Goal: Obtain resource: Download file/media

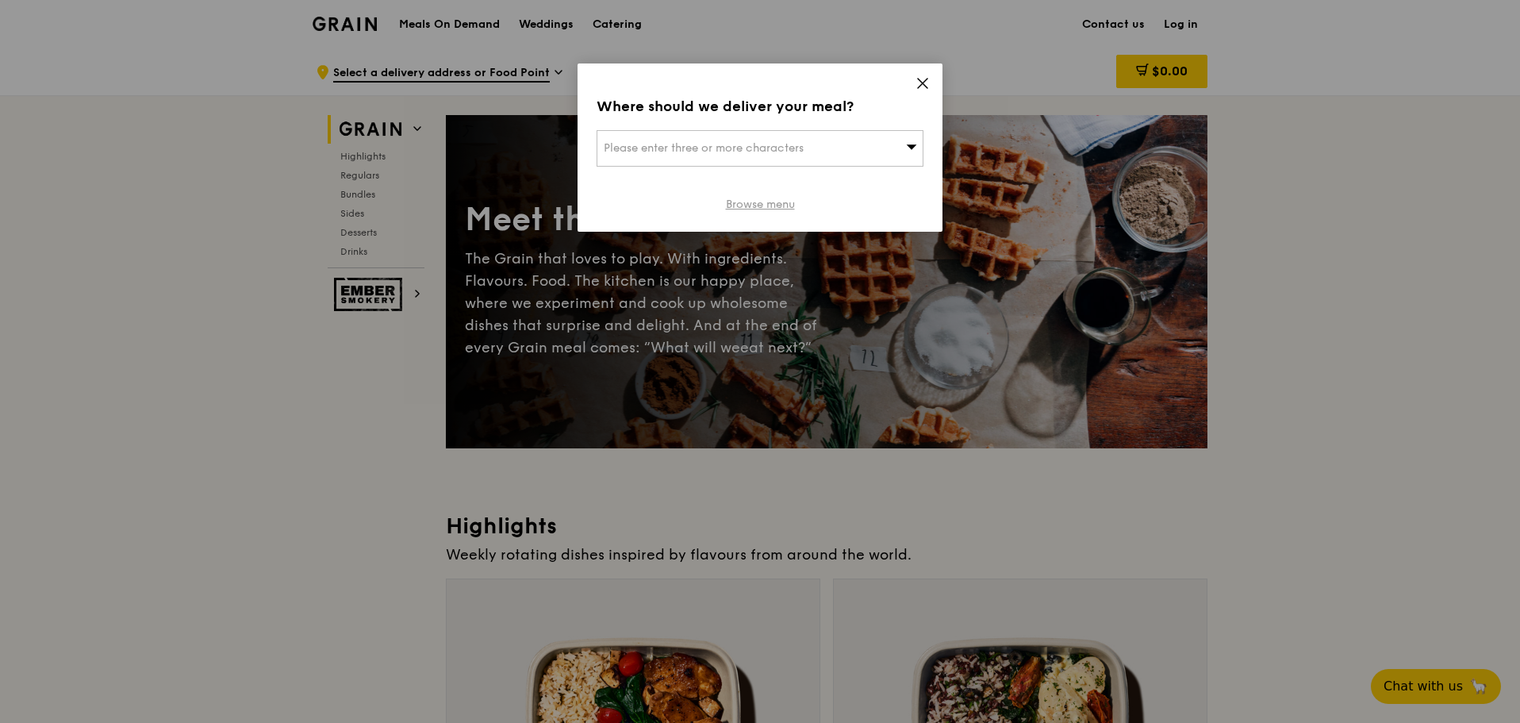
click at [767, 208] on link "Browse menu" at bounding box center [760, 205] width 69 height 16
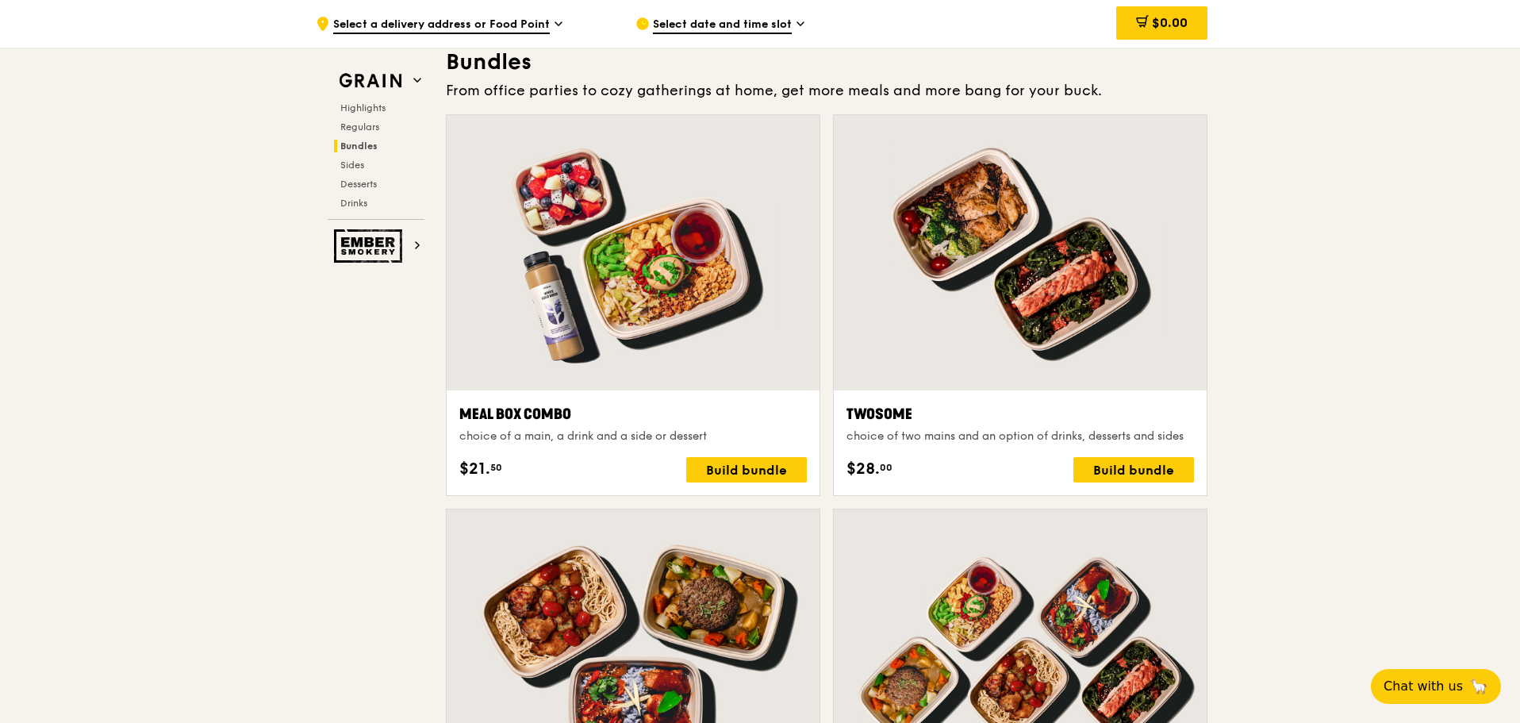
scroll to position [2538, 0]
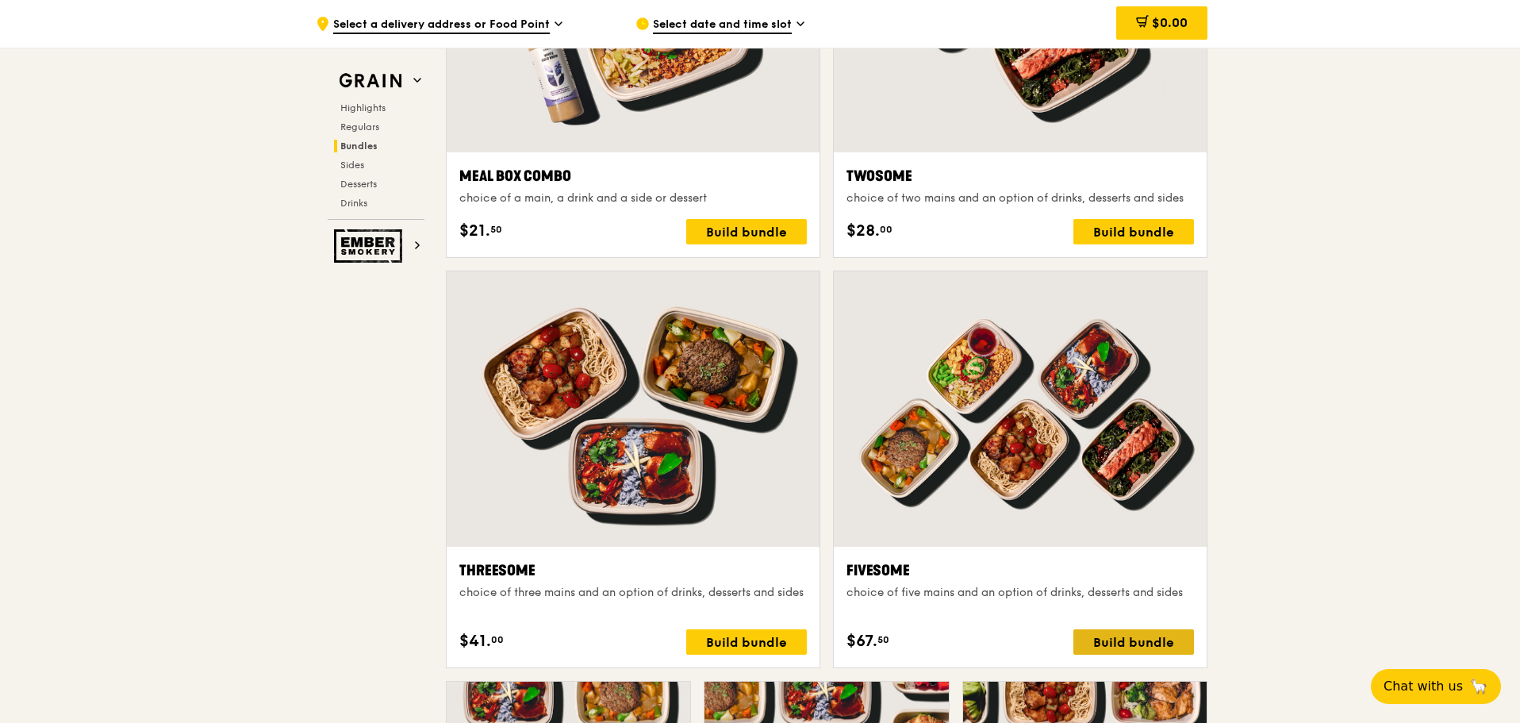
click at [1142, 646] on div "Build bundle" at bounding box center [1133, 641] width 121 height 25
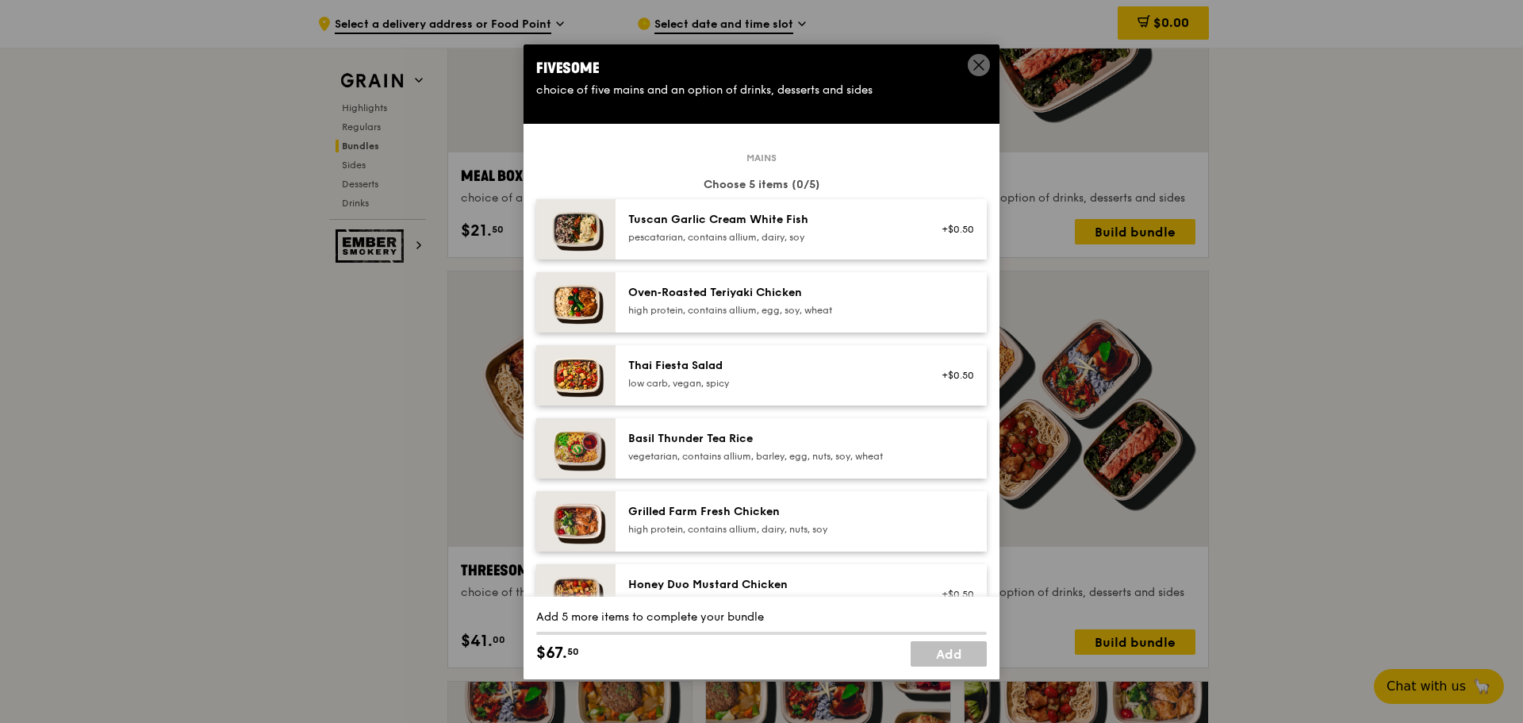
click at [980, 67] on icon at bounding box center [979, 65] width 14 height 14
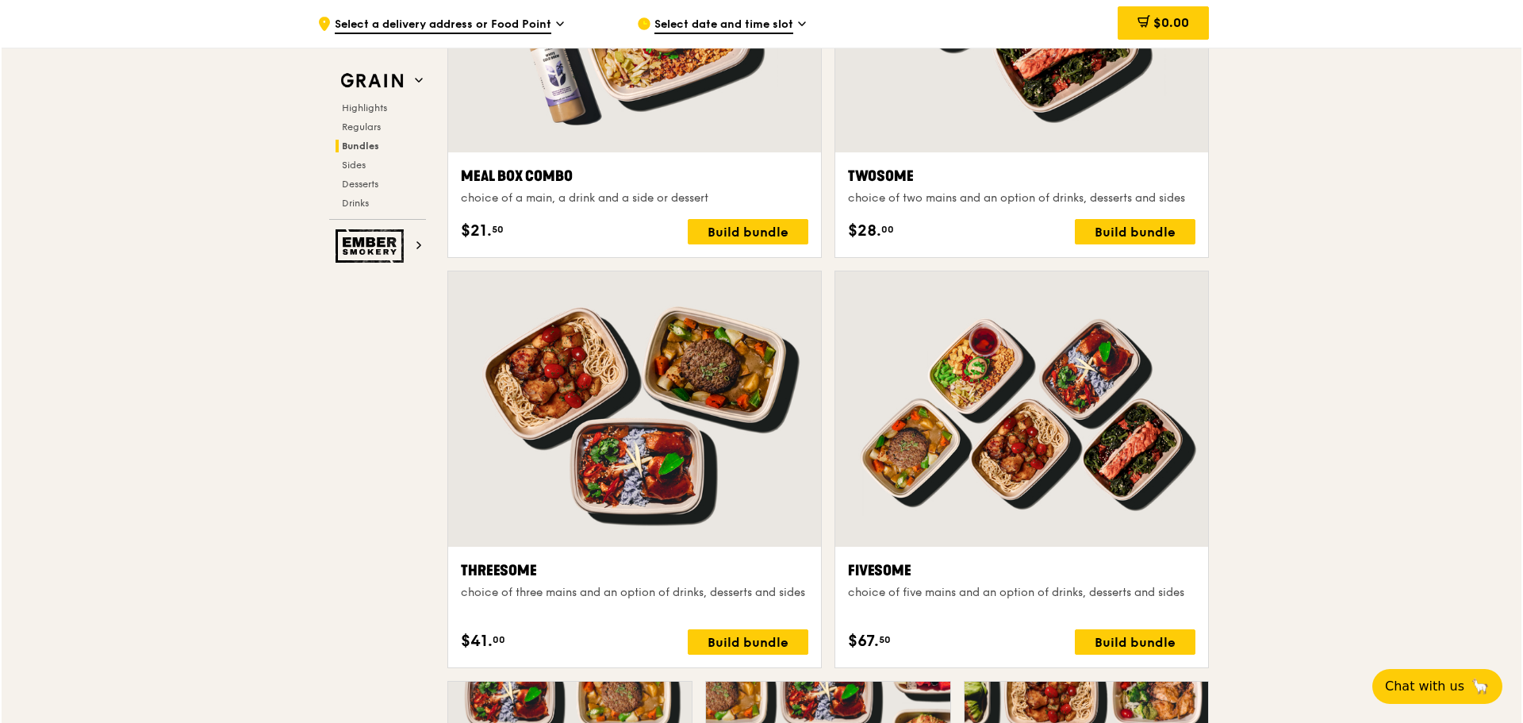
scroll to position [2935, 0]
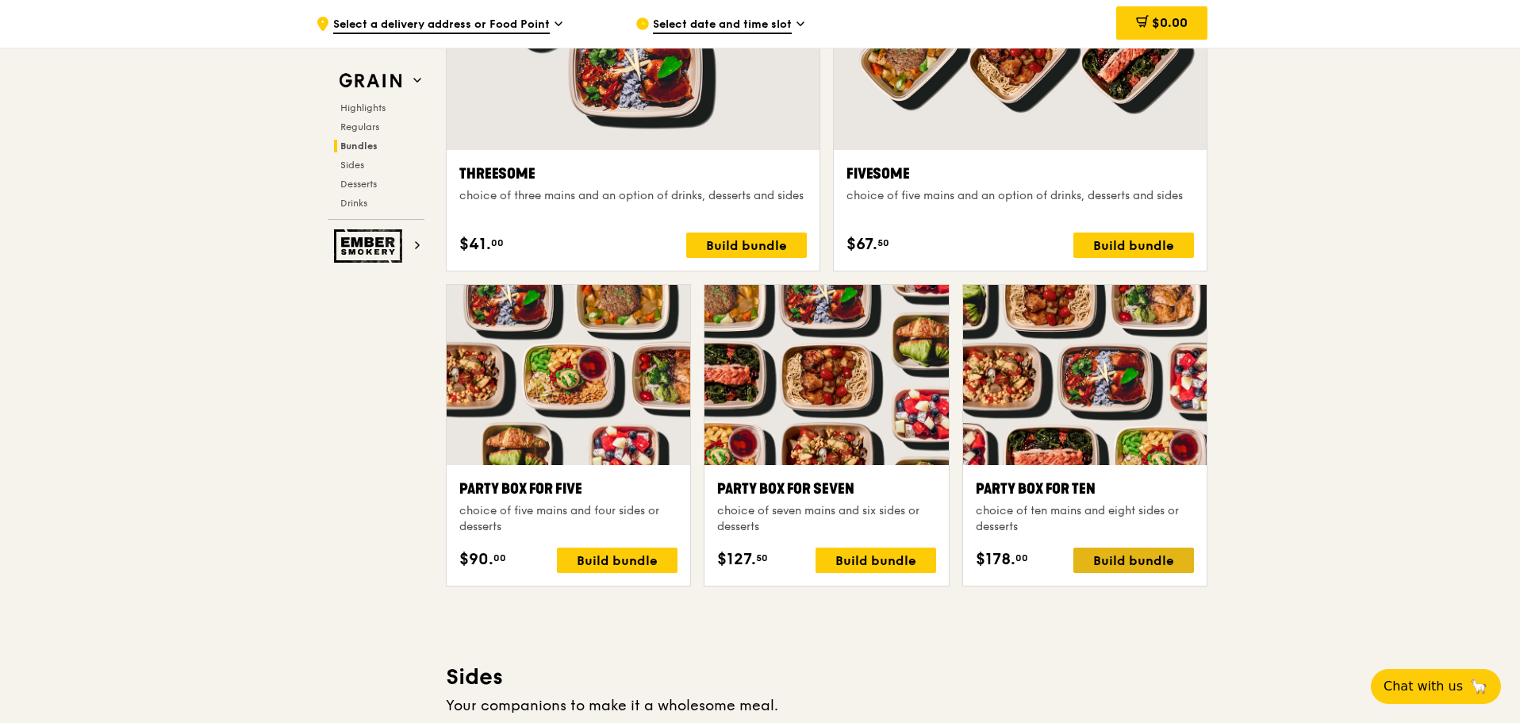
click at [1149, 554] on div "Build bundle" at bounding box center [1133, 559] width 121 height 25
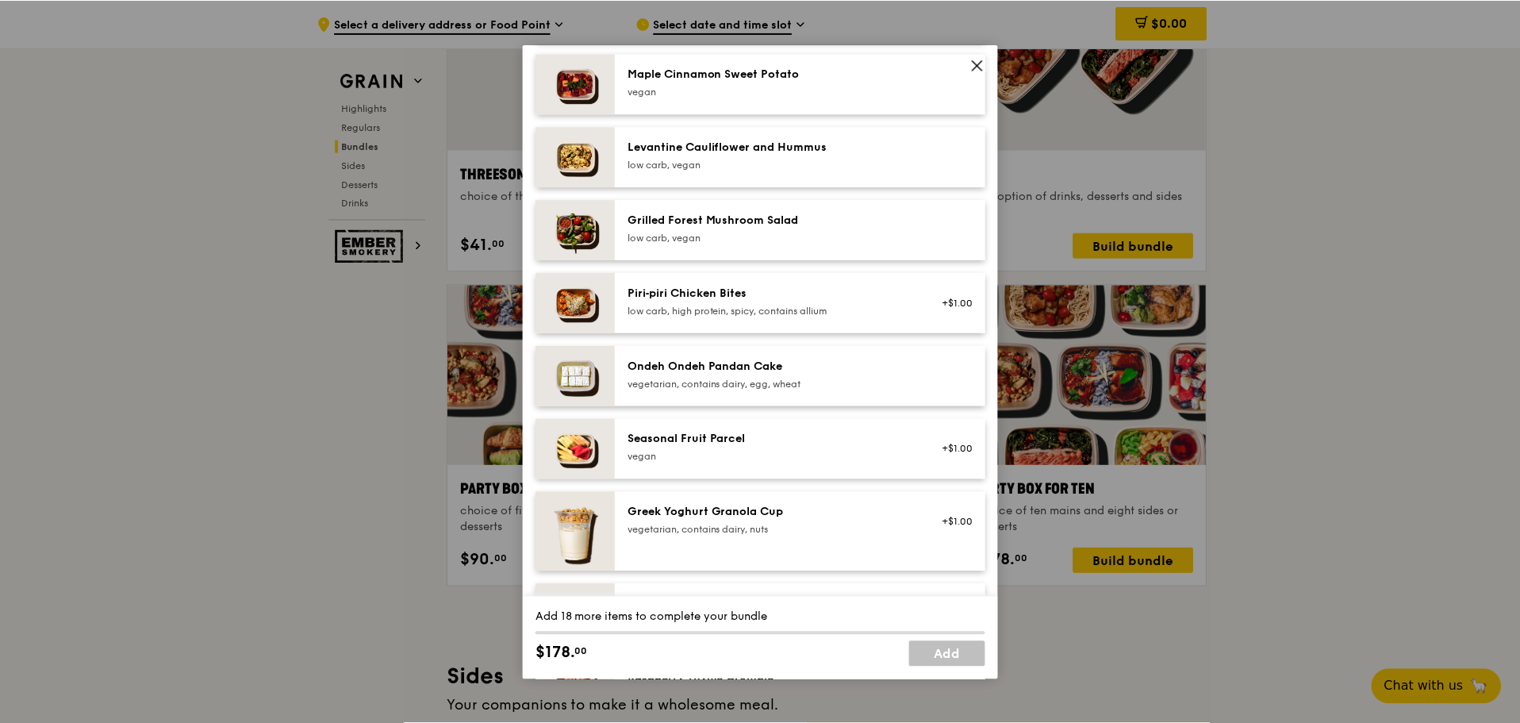
scroll to position [1269, 0]
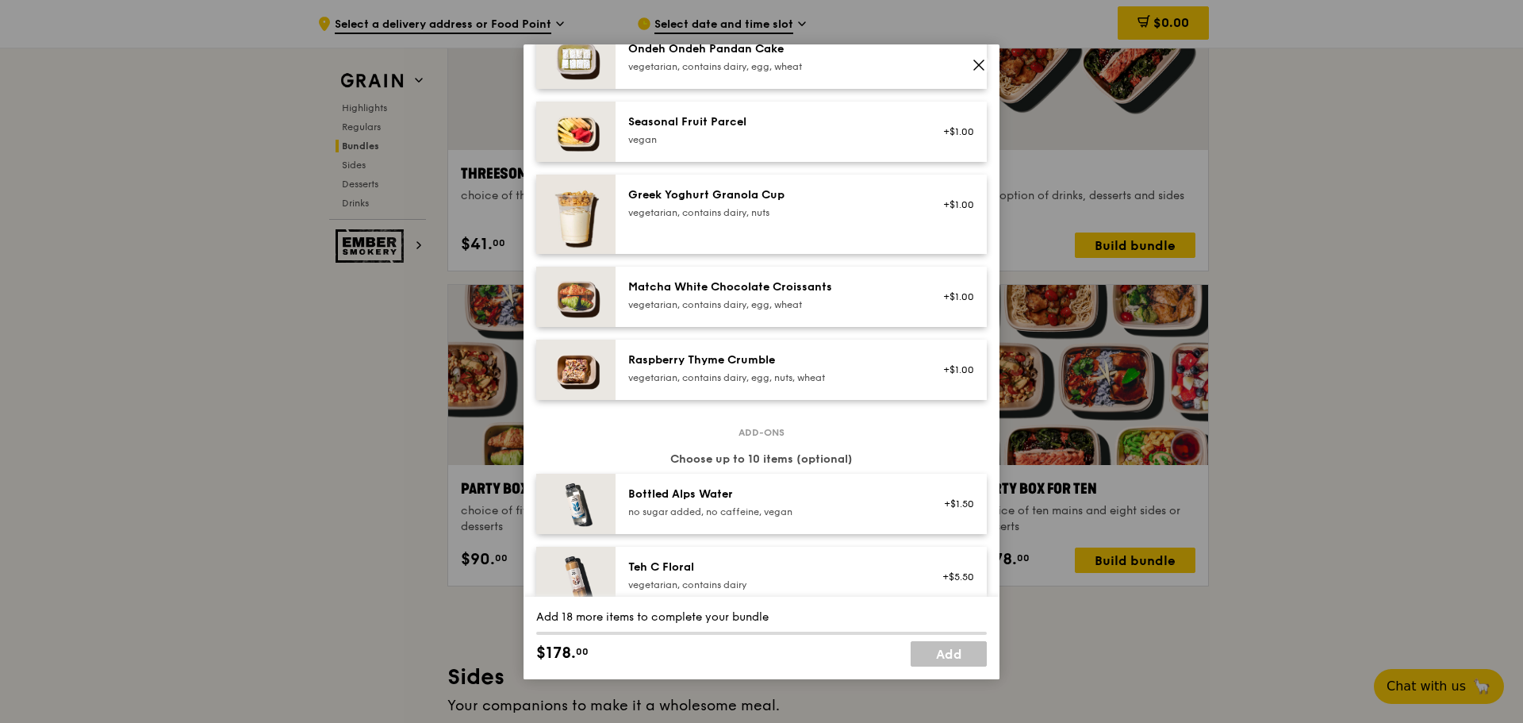
click at [982, 70] on icon at bounding box center [979, 65] width 14 height 14
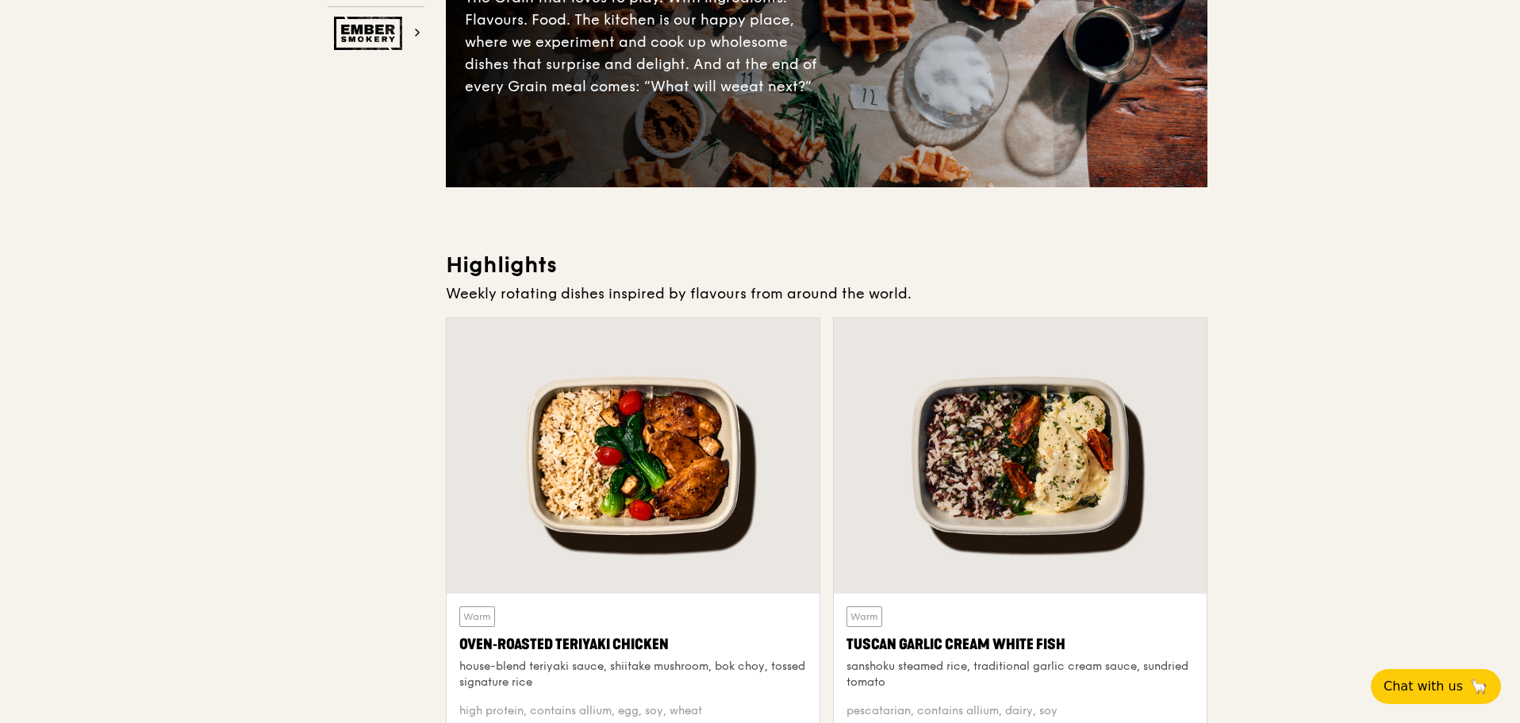
scroll to position [0, 0]
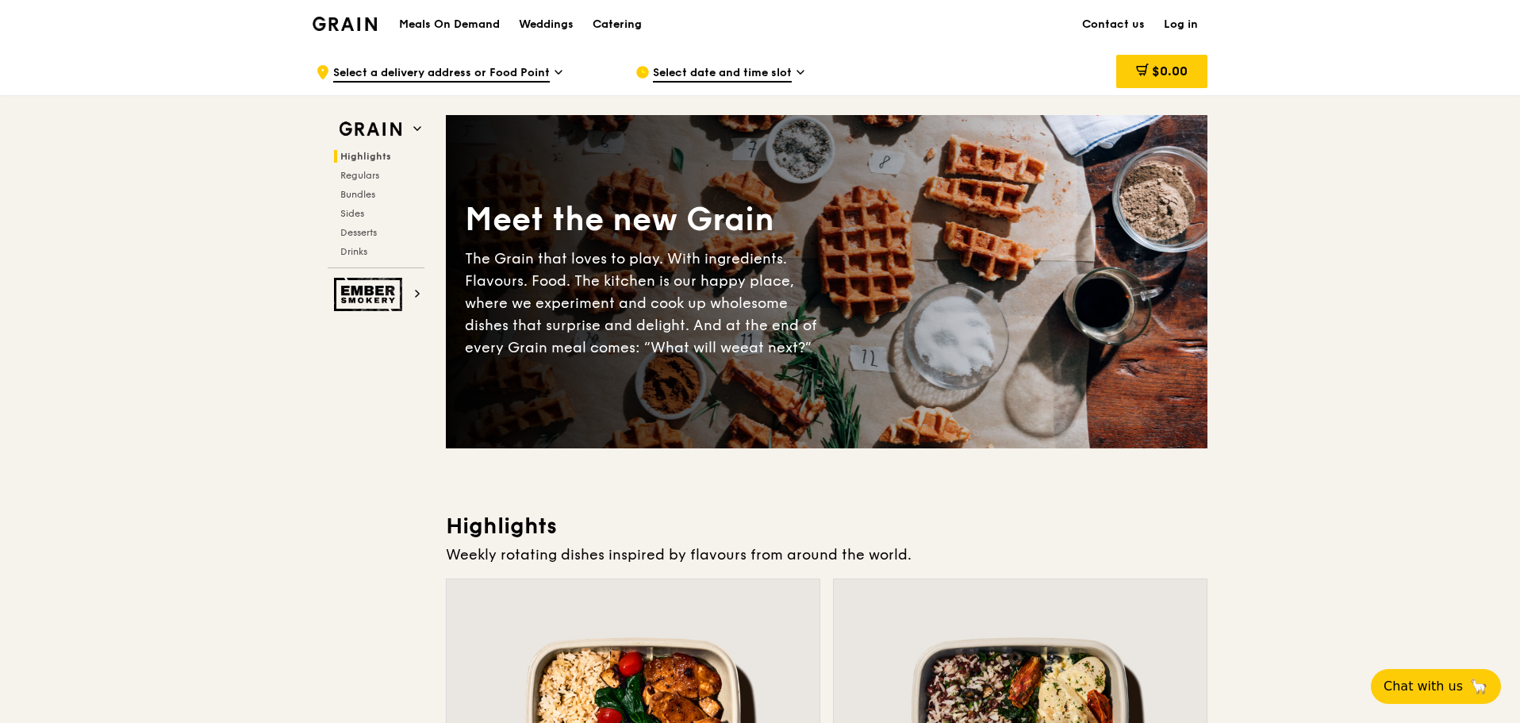
click at [629, 21] on div "Catering" at bounding box center [617, 25] width 49 height 48
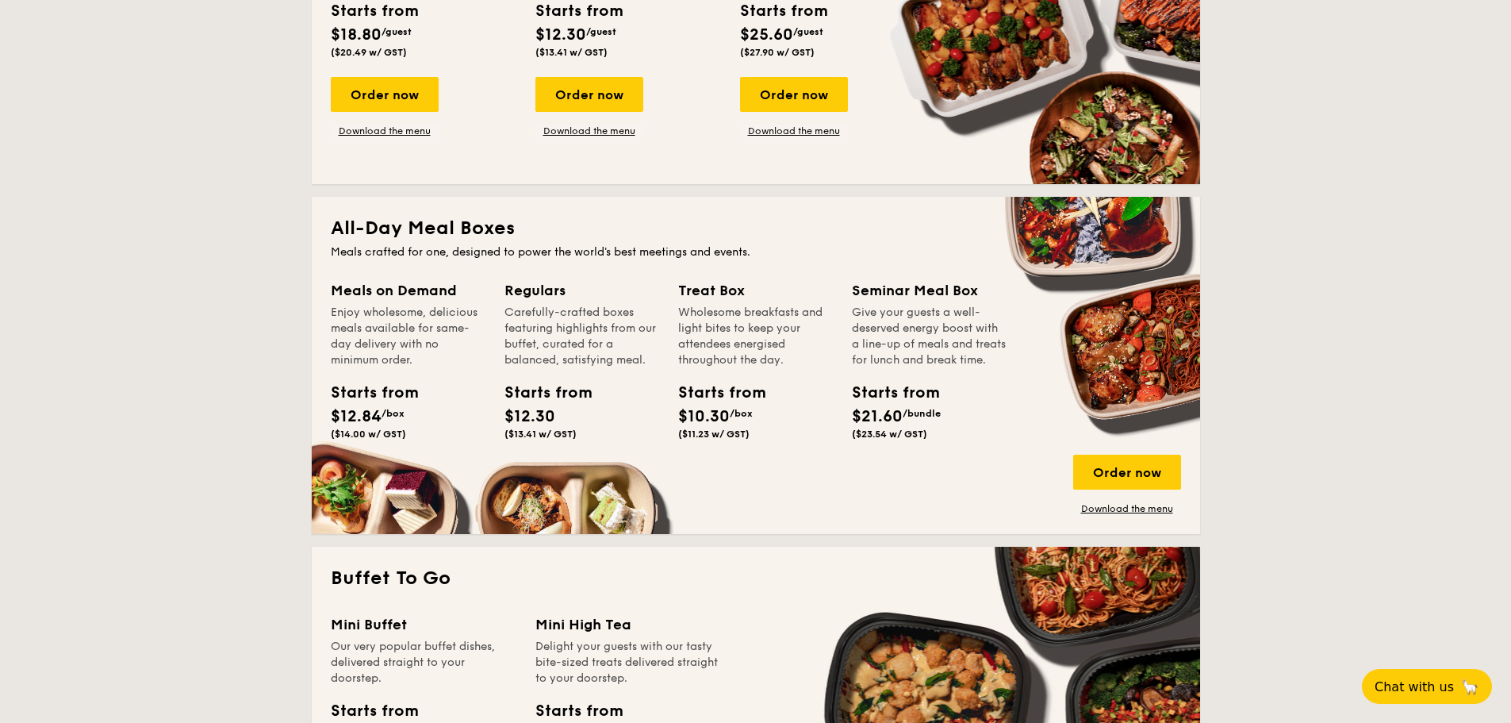
scroll to position [1111, 0]
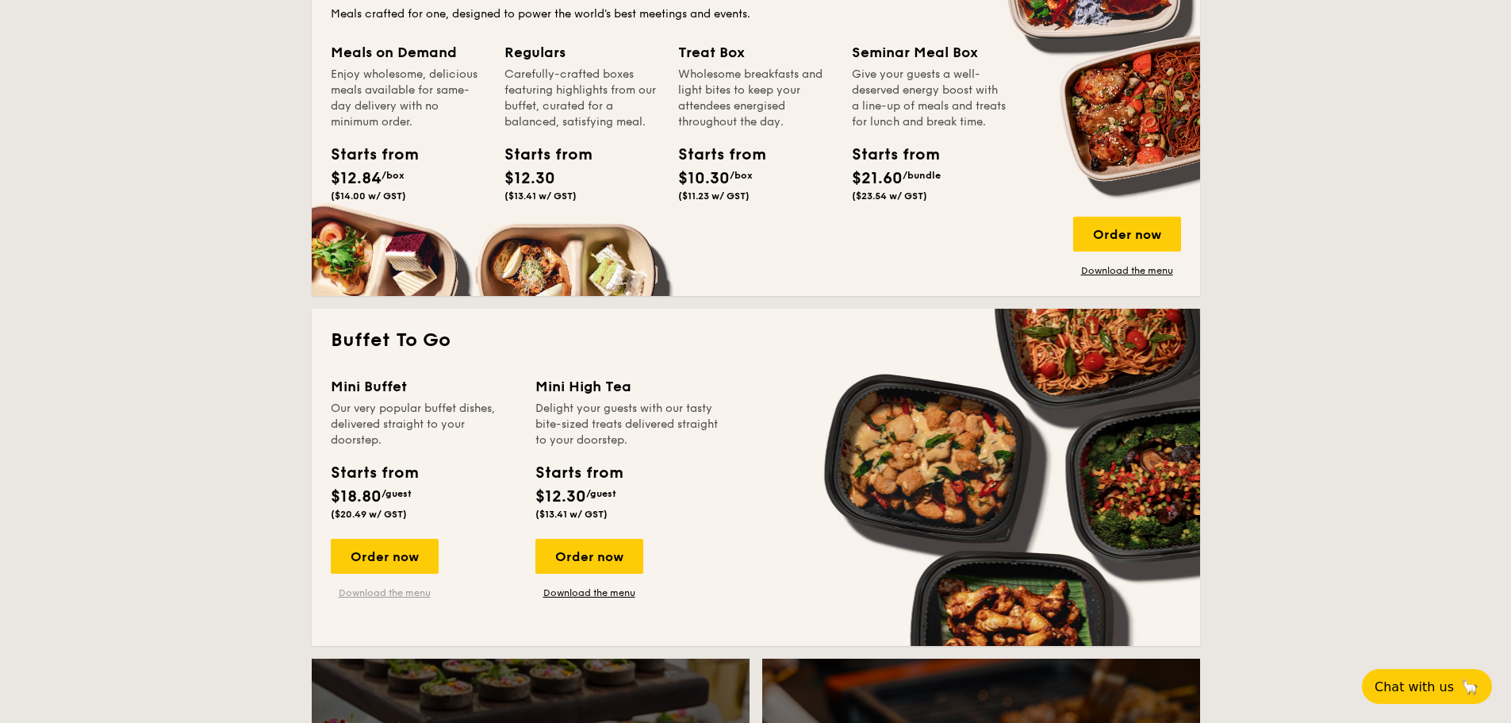
click at [397, 589] on link "Download the menu" at bounding box center [385, 592] width 108 height 13
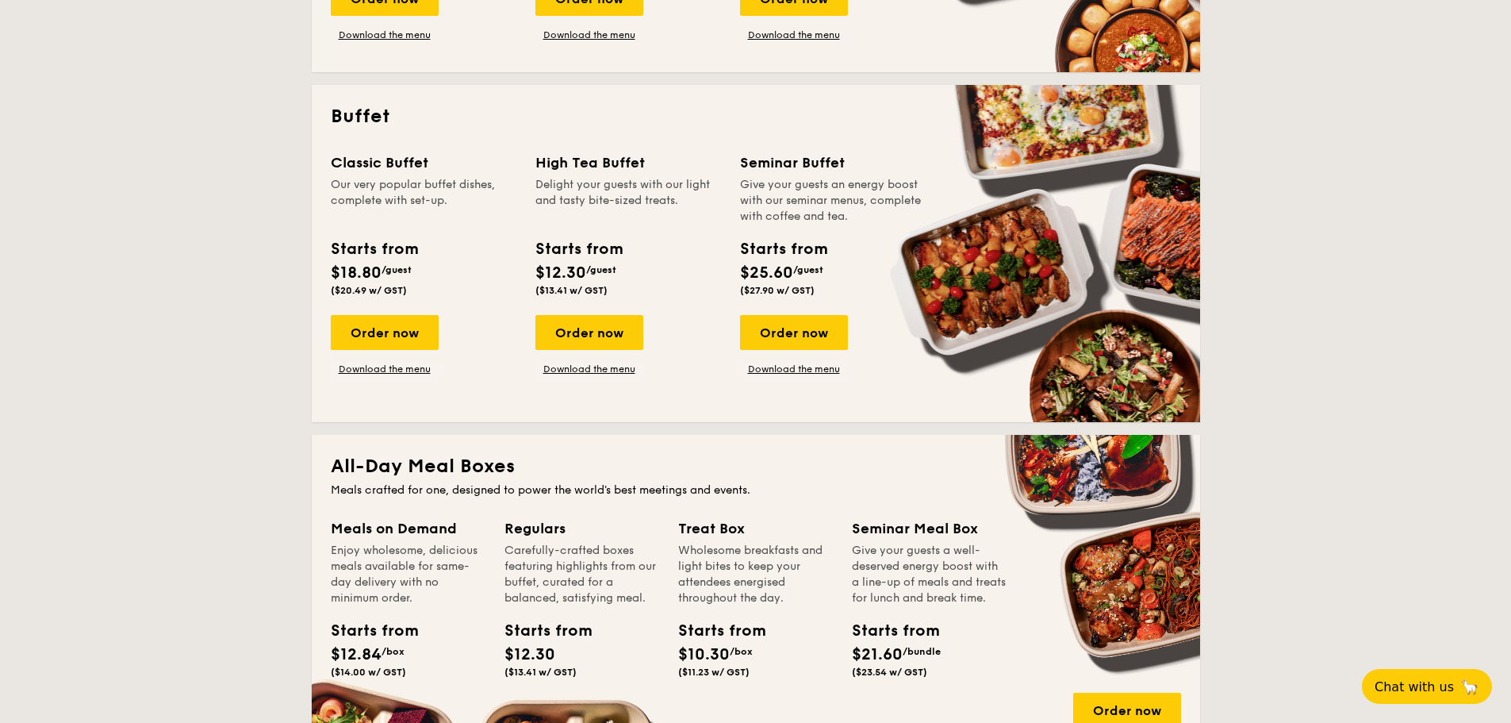
scroll to position [793, 0]
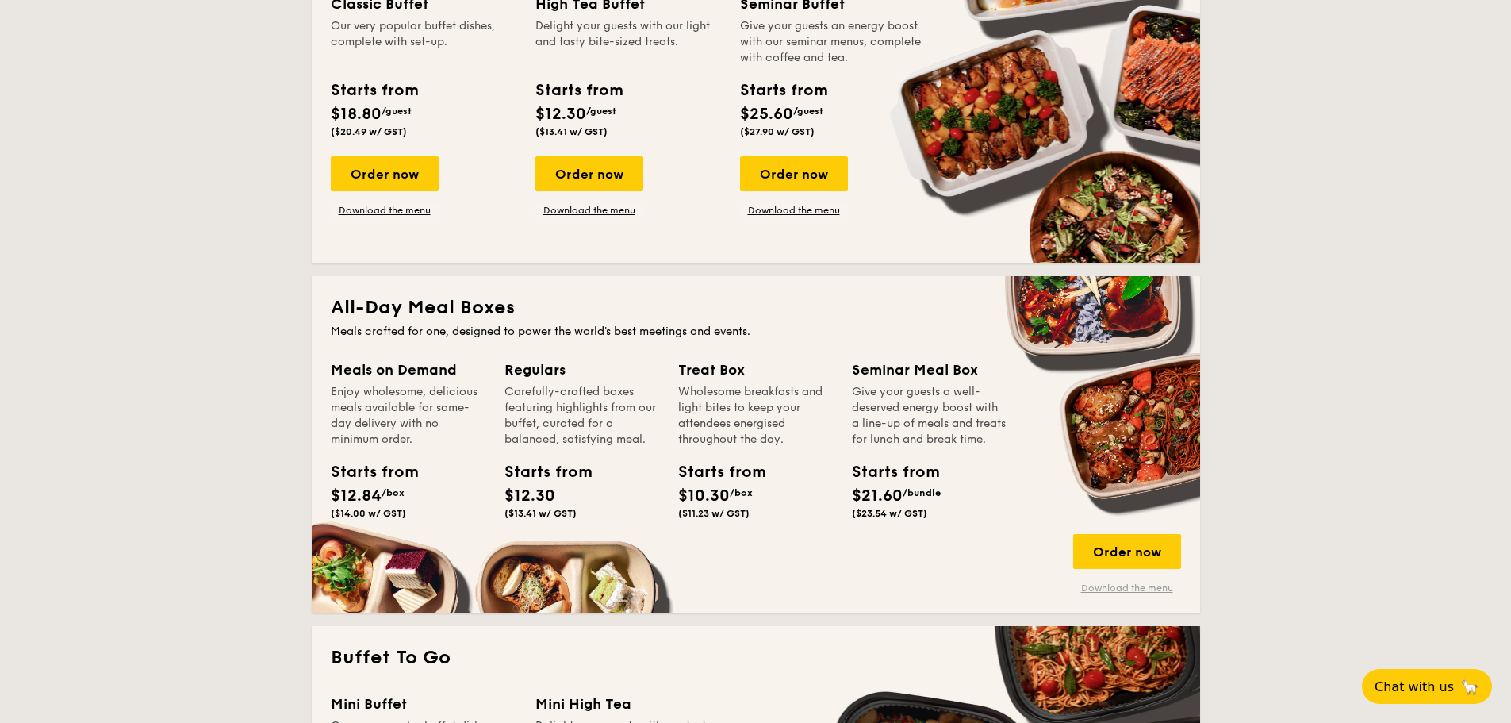
click at [1127, 587] on link "Download the menu" at bounding box center [1127, 587] width 108 height 13
